Goal: Task Accomplishment & Management: Use online tool/utility

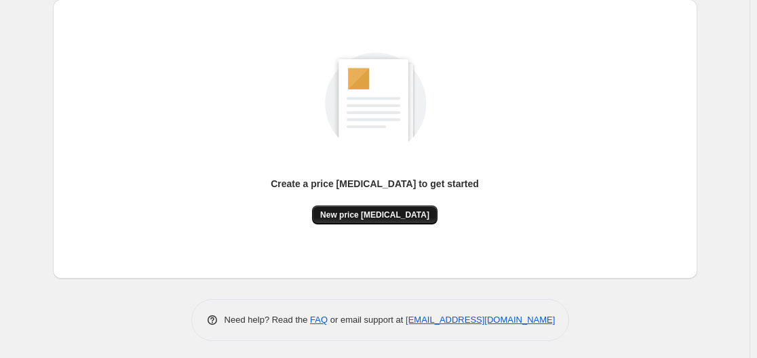
scroll to position [150, 0]
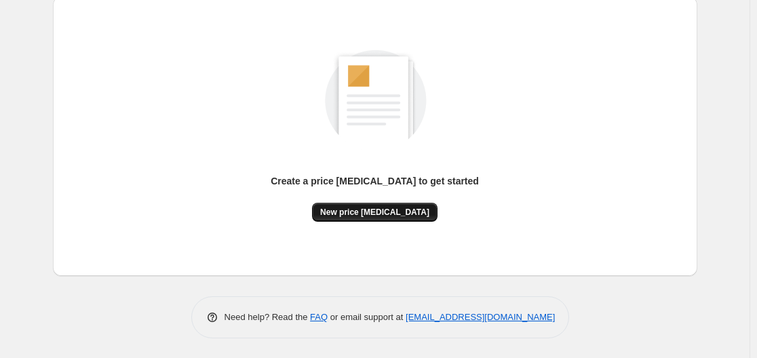
click at [392, 212] on span "New price [MEDICAL_DATA]" at bounding box center [374, 212] width 109 height 11
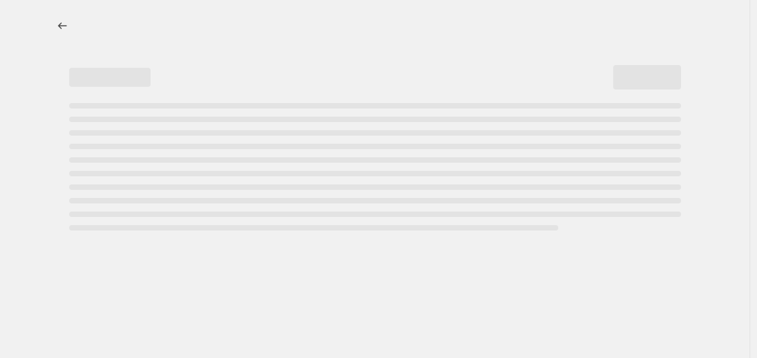
select select "percentage"
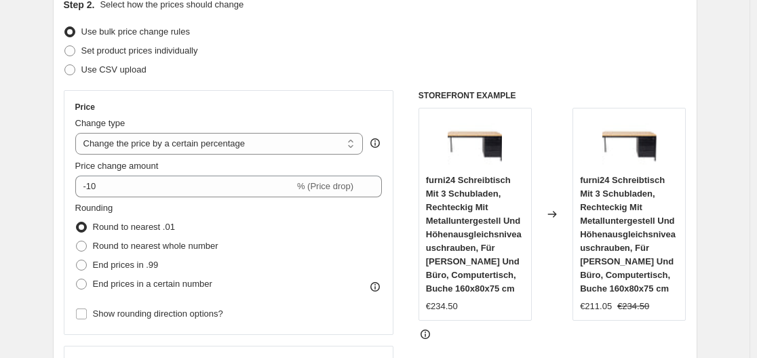
scroll to position [204, 0]
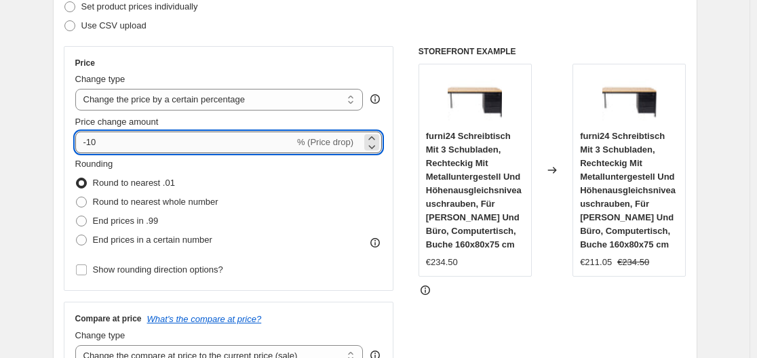
click at [227, 148] on input "-10" at bounding box center [184, 143] width 219 height 22
type input "-1"
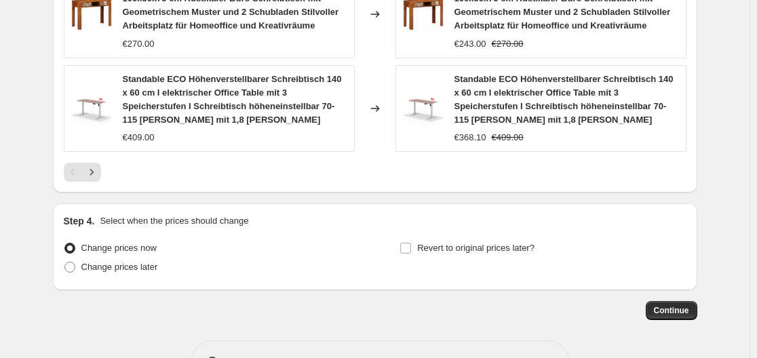
scroll to position [1129, 0]
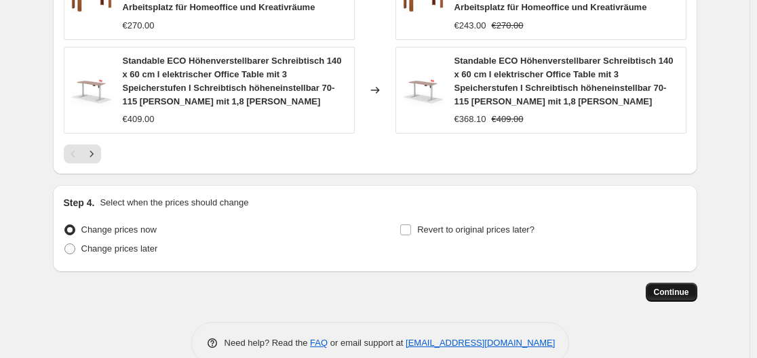
type input "-35"
click at [684, 287] on span "Continue" at bounding box center [671, 292] width 35 height 11
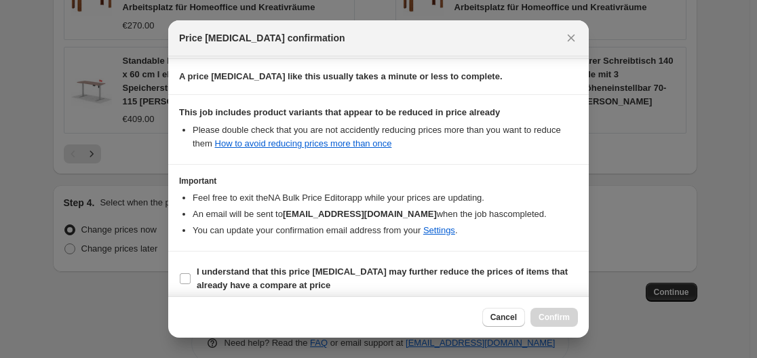
scroll to position [213, 0]
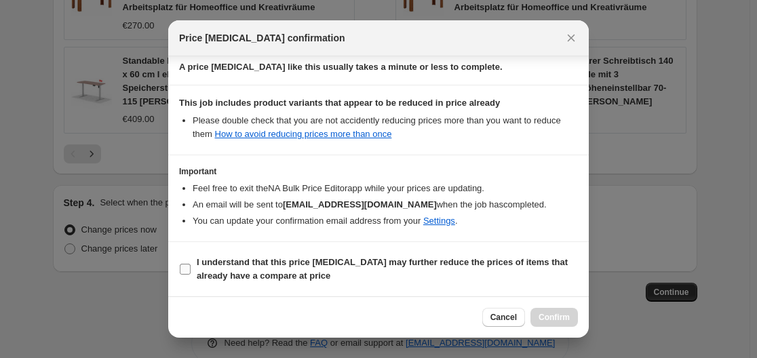
click at [186, 268] on input "I understand that this price [MEDICAL_DATA] may further reduce the prices of it…" at bounding box center [185, 269] width 11 height 11
checkbox input "true"
click at [551, 315] on span "Confirm" at bounding box center [554, 317] width 31 height 11
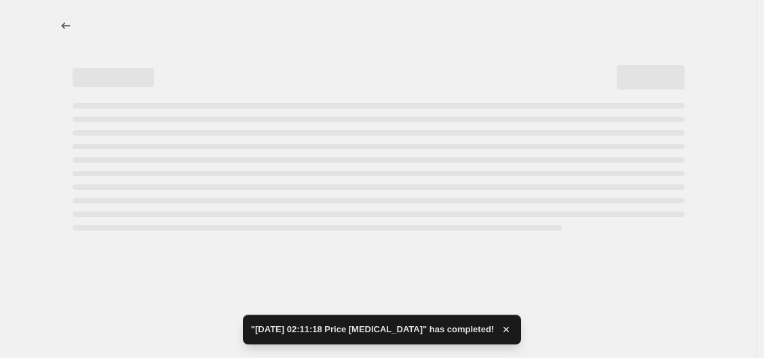
select select "percentage"
